Goal: Task Accomplishment & Management: Use online tool/utility

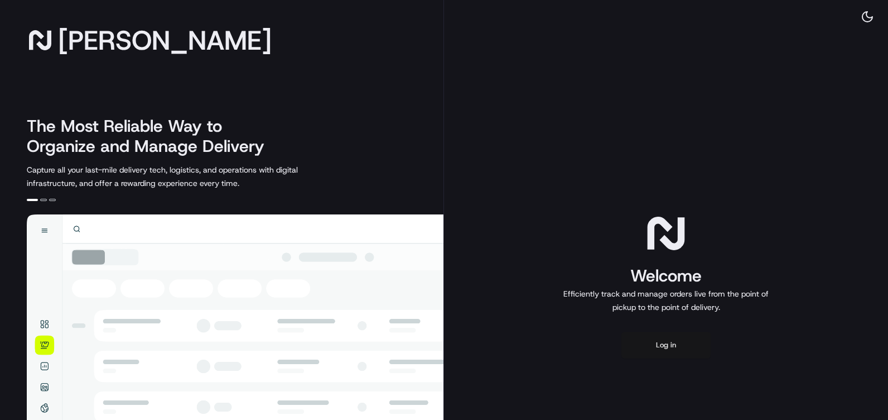
click at [676, 338] on button "Log in" at bounding box center [665, 344] width 89 height 27
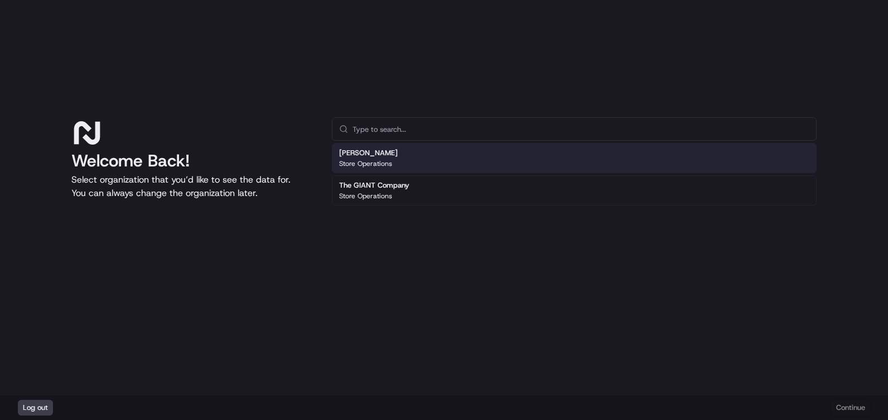
click at [383, 158] on div "Martin's Store Operations" at bounding box center [368, 158] width 59 height 20
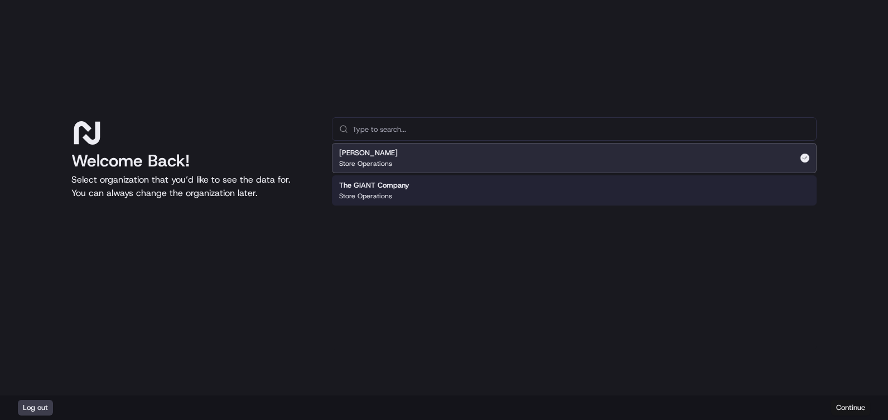
click at [841, 401] on button "Continue" at bounding box center [850, 407] width 39 height 16
